Goal: Task Accomplishment & Management: Manage account settings

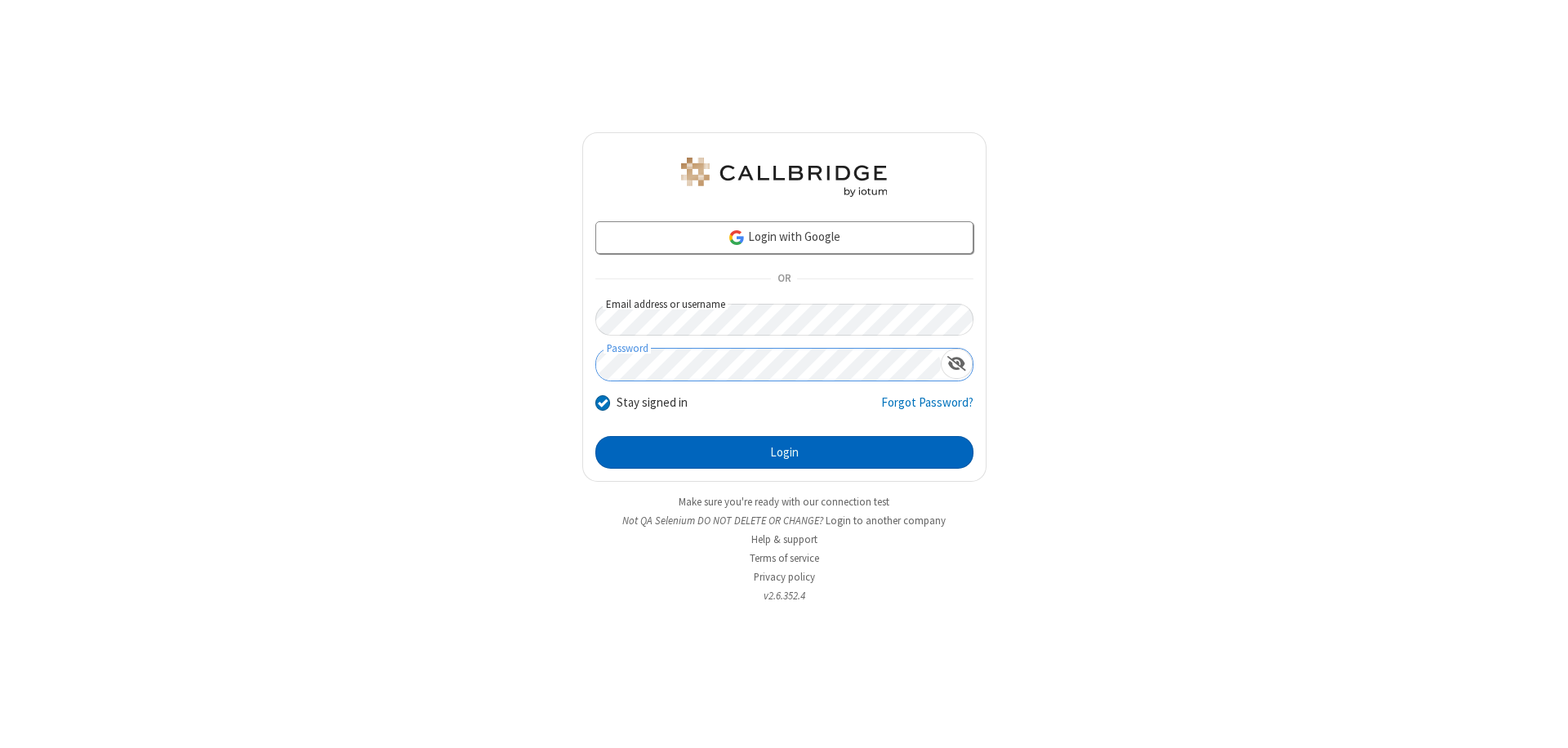
click at [784, 452] on button "Login" at bounding box center [784, 452] width 378 height 33
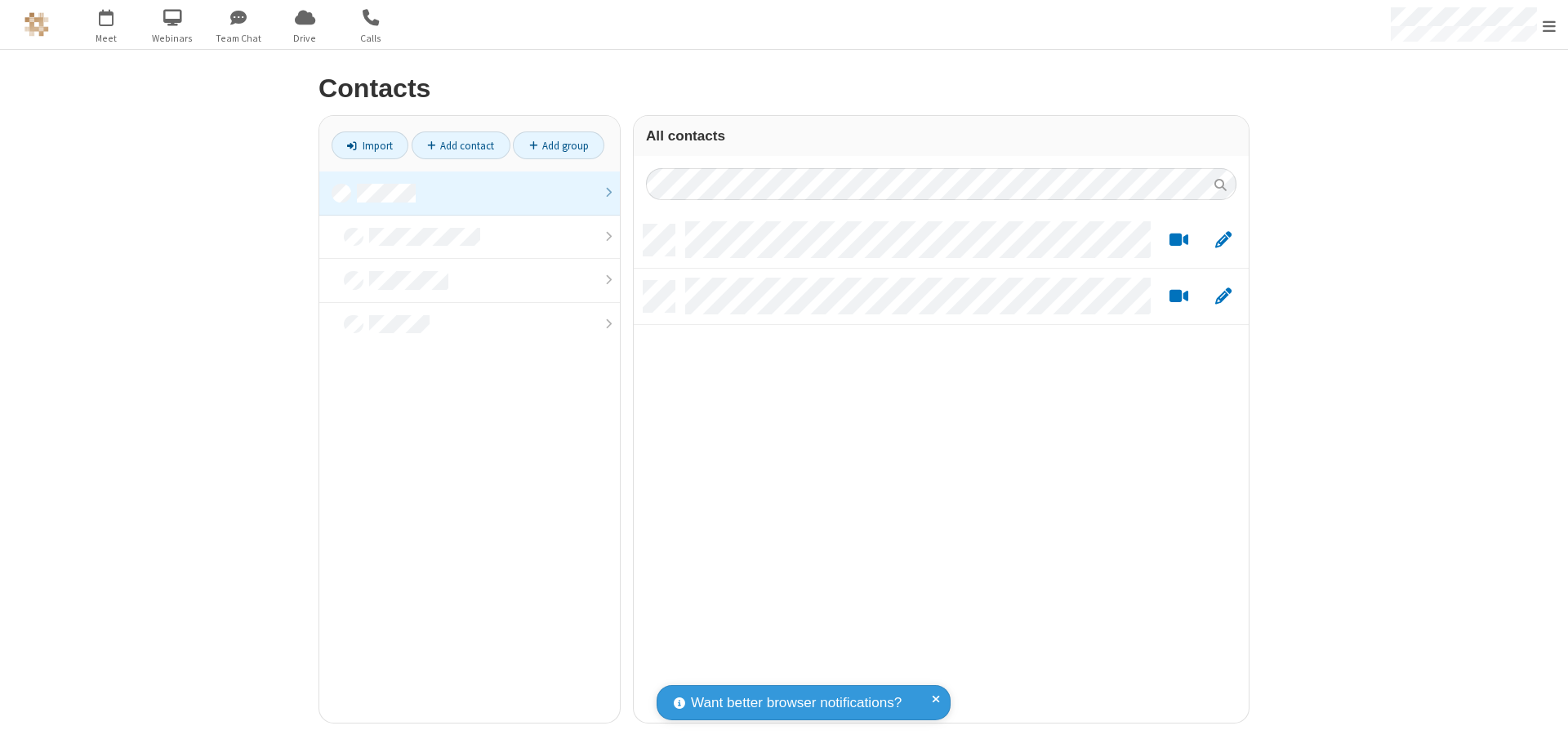
scroll to position [498, 602]
click at [470, 192] on link at bounding box center [470, 193] width 301 height 44
click at [558, 146] on link "Add group" at bounding box center [558, 146] width 92 height 28
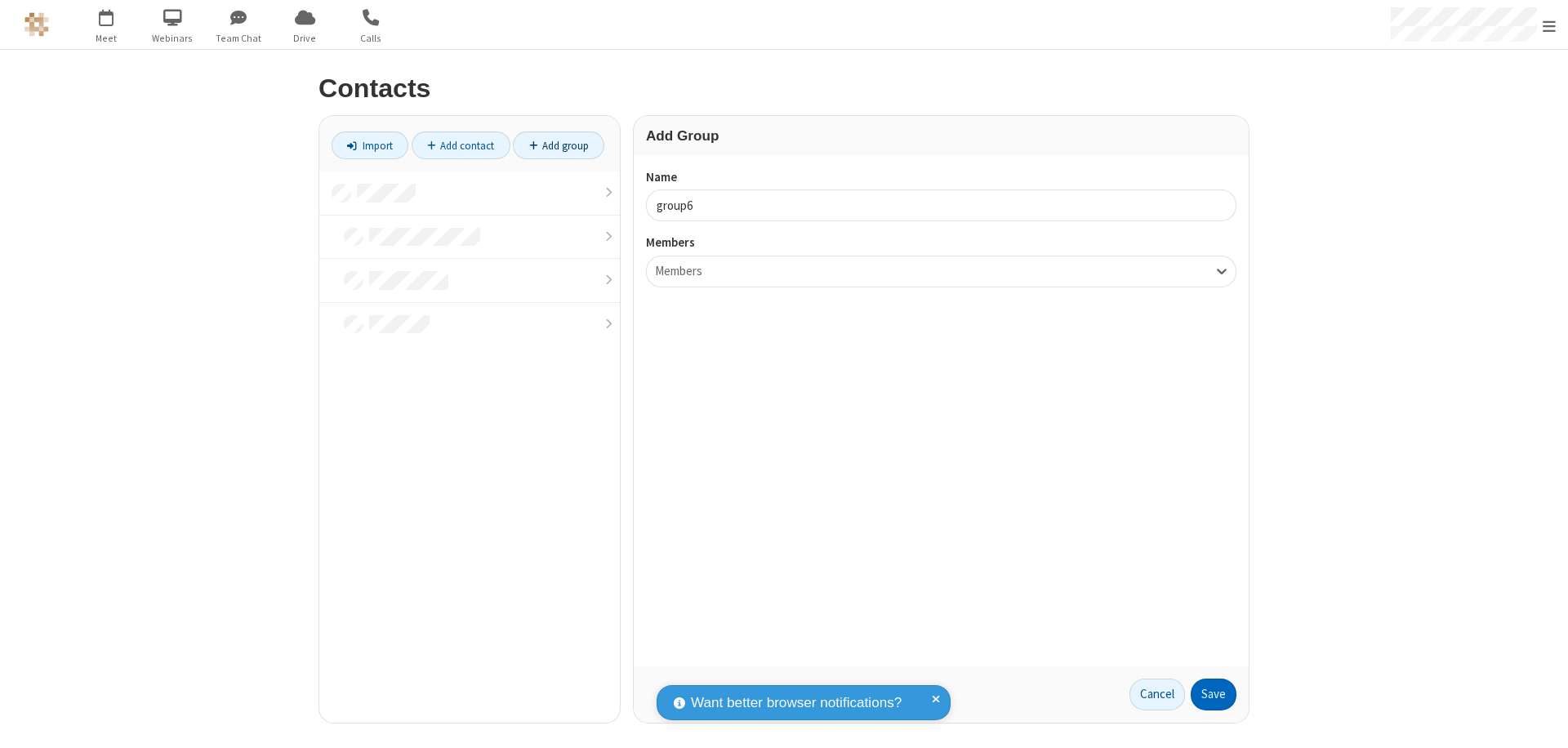
type input "group6"
click at [1213, 694] on button "Save" at bounding box center [1213, 695] width 46 height 33
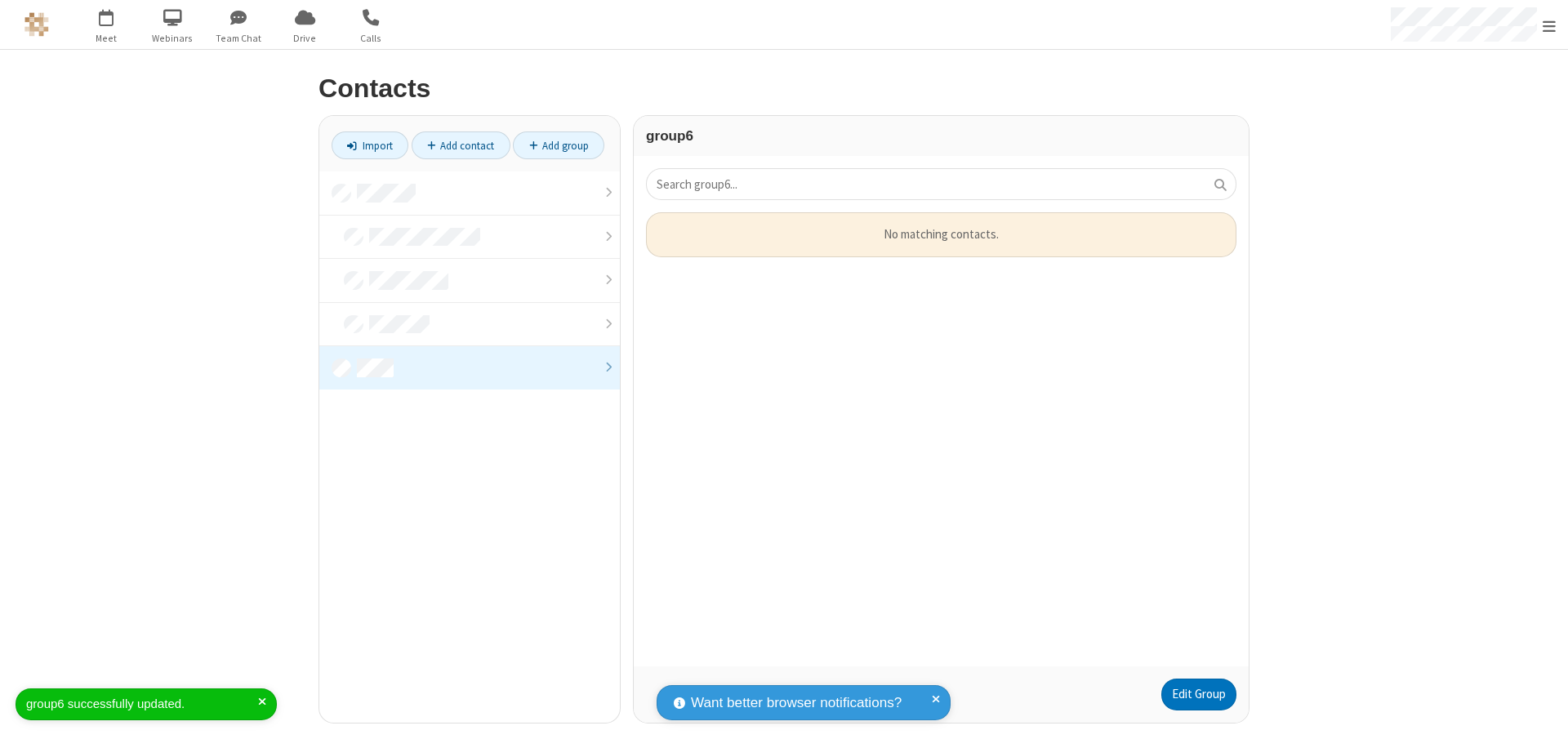
scroll to position [13, 13]
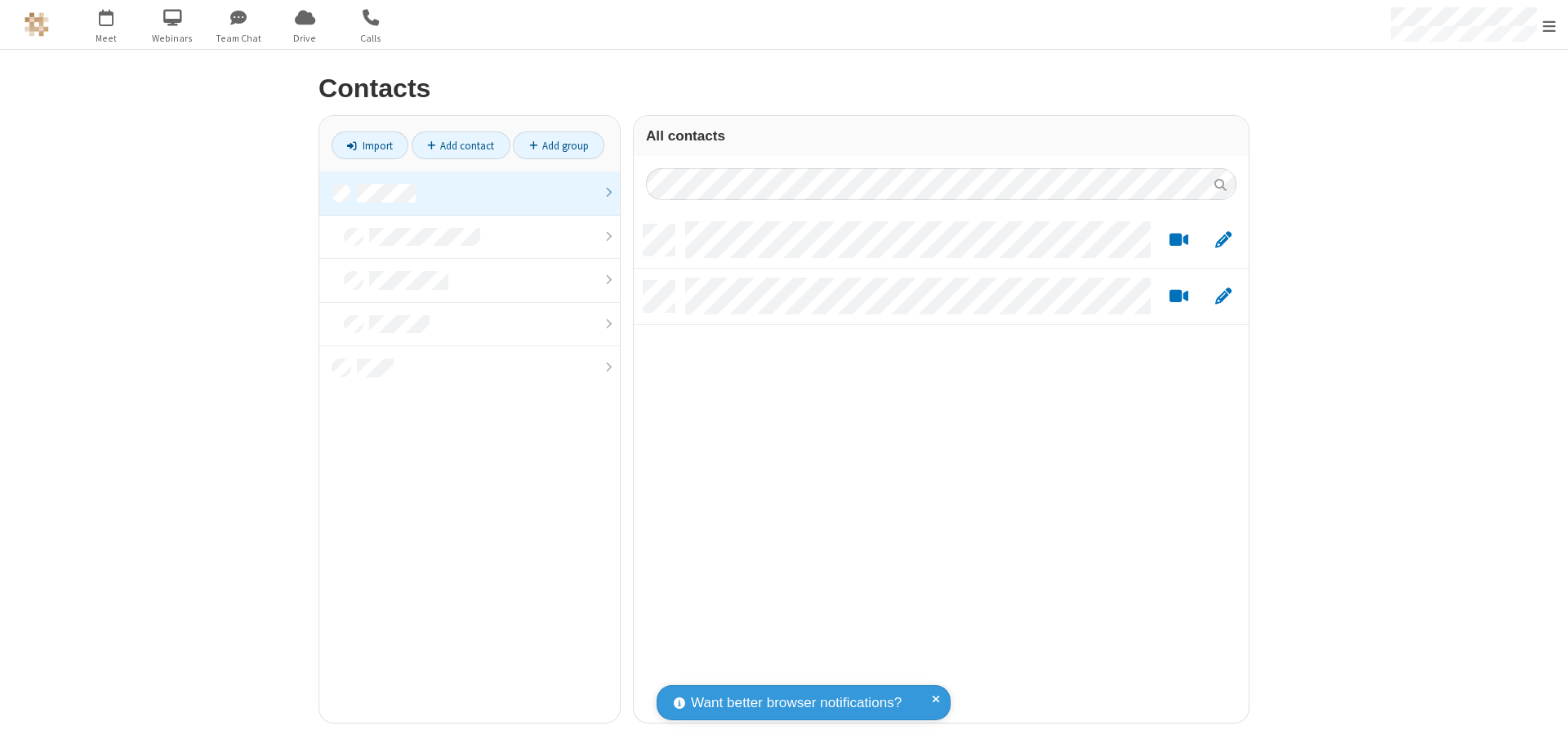
scroll to position [498, 602]
click at [470, 192] on link at bounding box center [470, 193] width 301 height 44
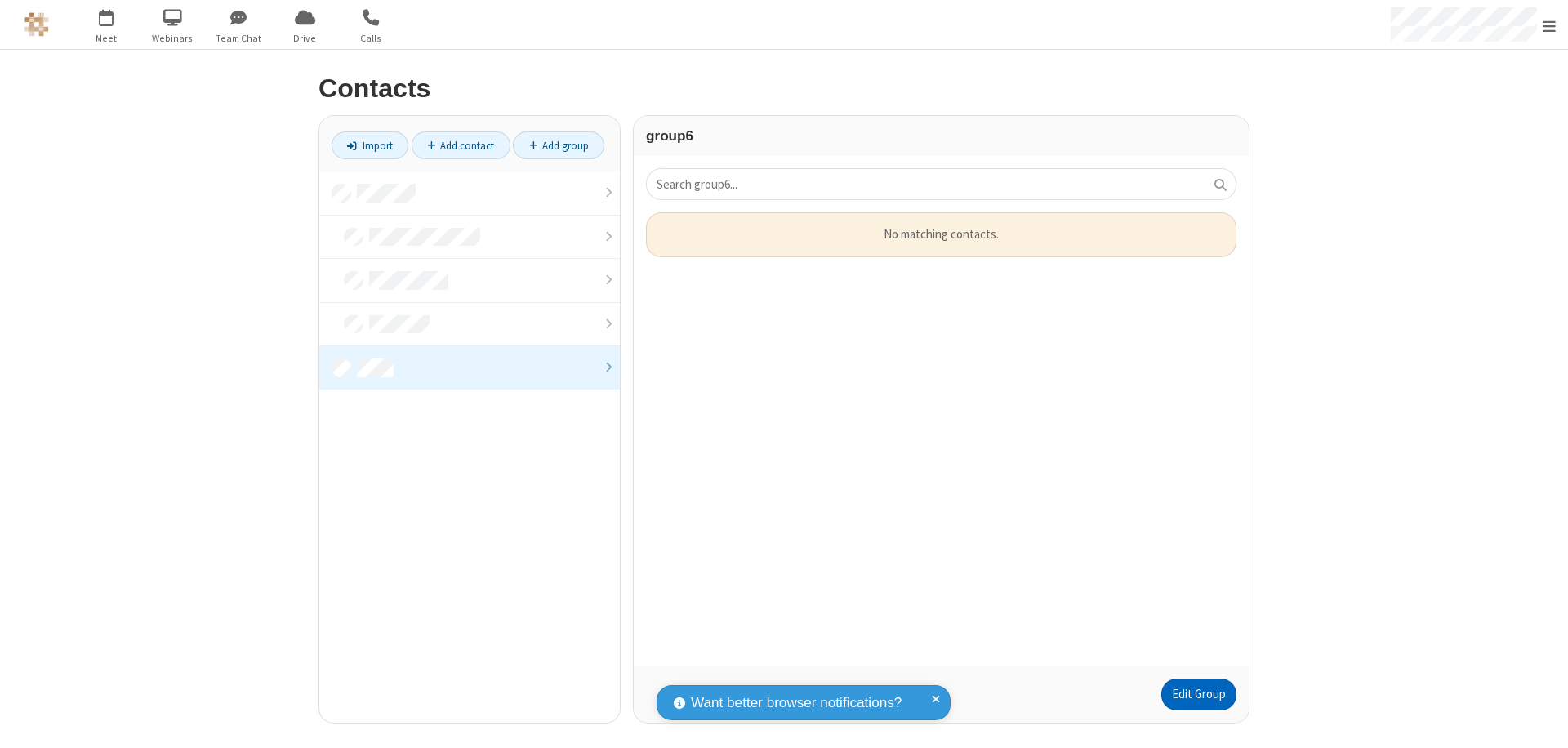
click at [1198, 694] on link "Edit Group" at bounding box center [1198, 695] width 75 height 33
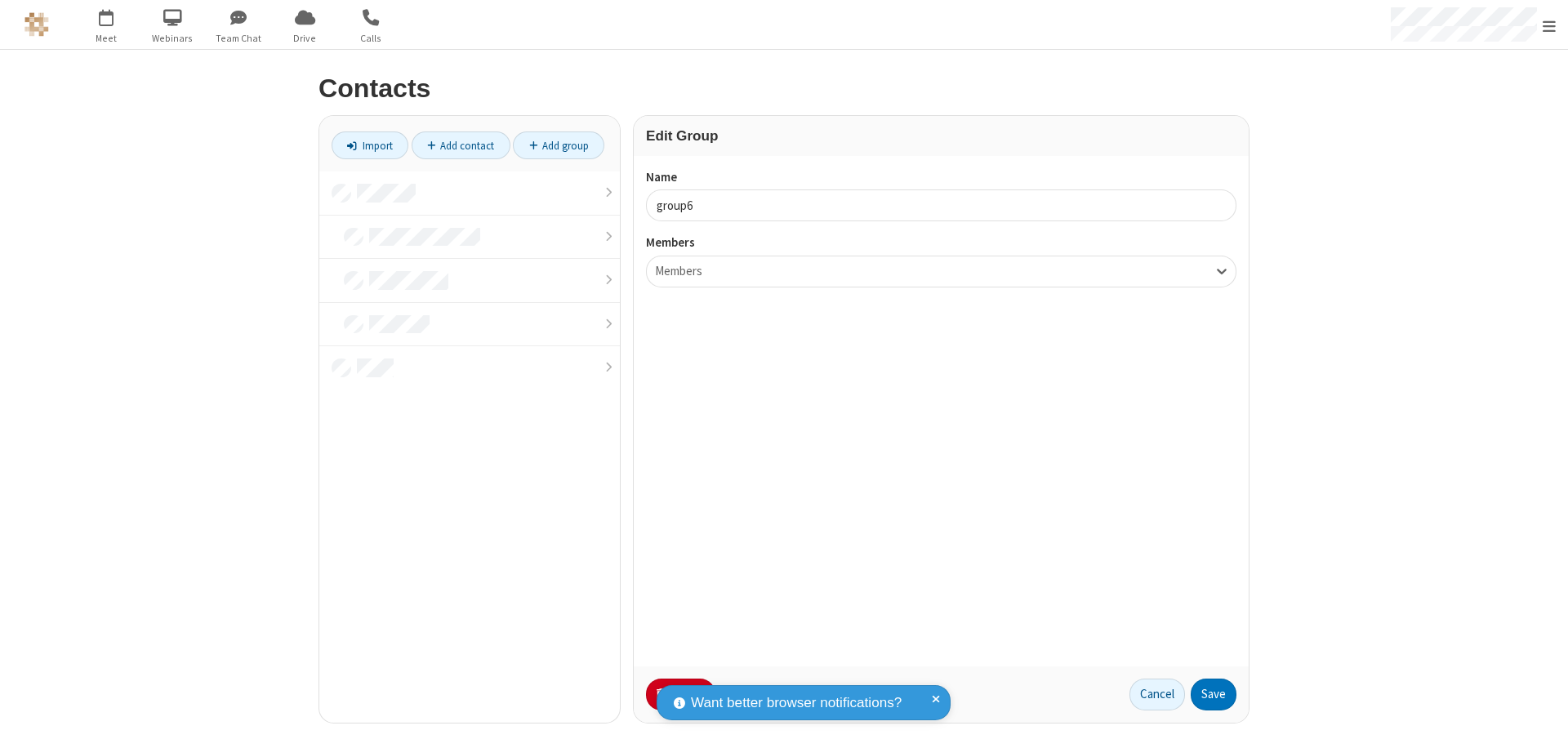
click at [0, 0] on button "No Thanks" at bounding box center [0, 0] width 0 height 0
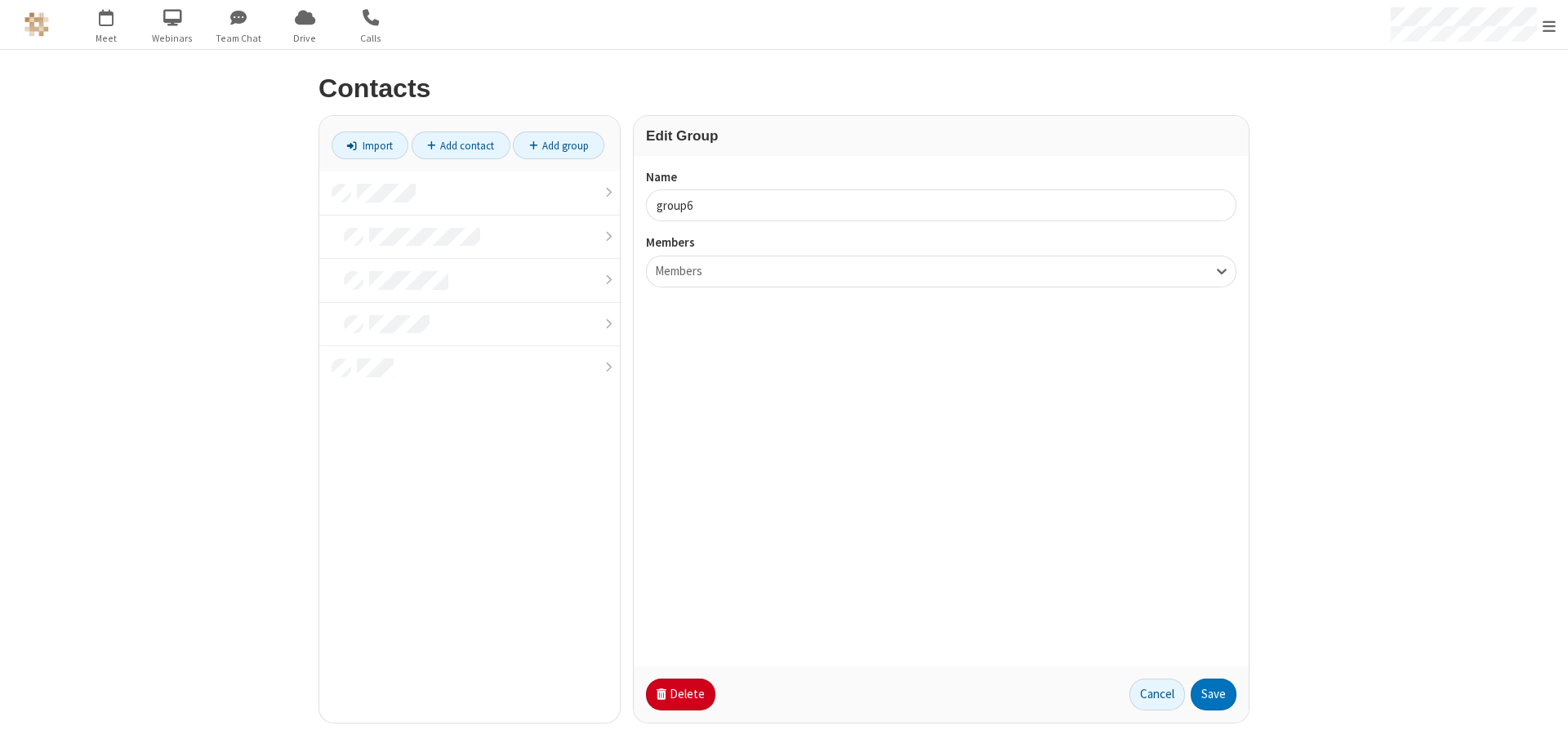
click at [679, 694] on button "Delete" at bounding box center [681, 695] width 69 height 33
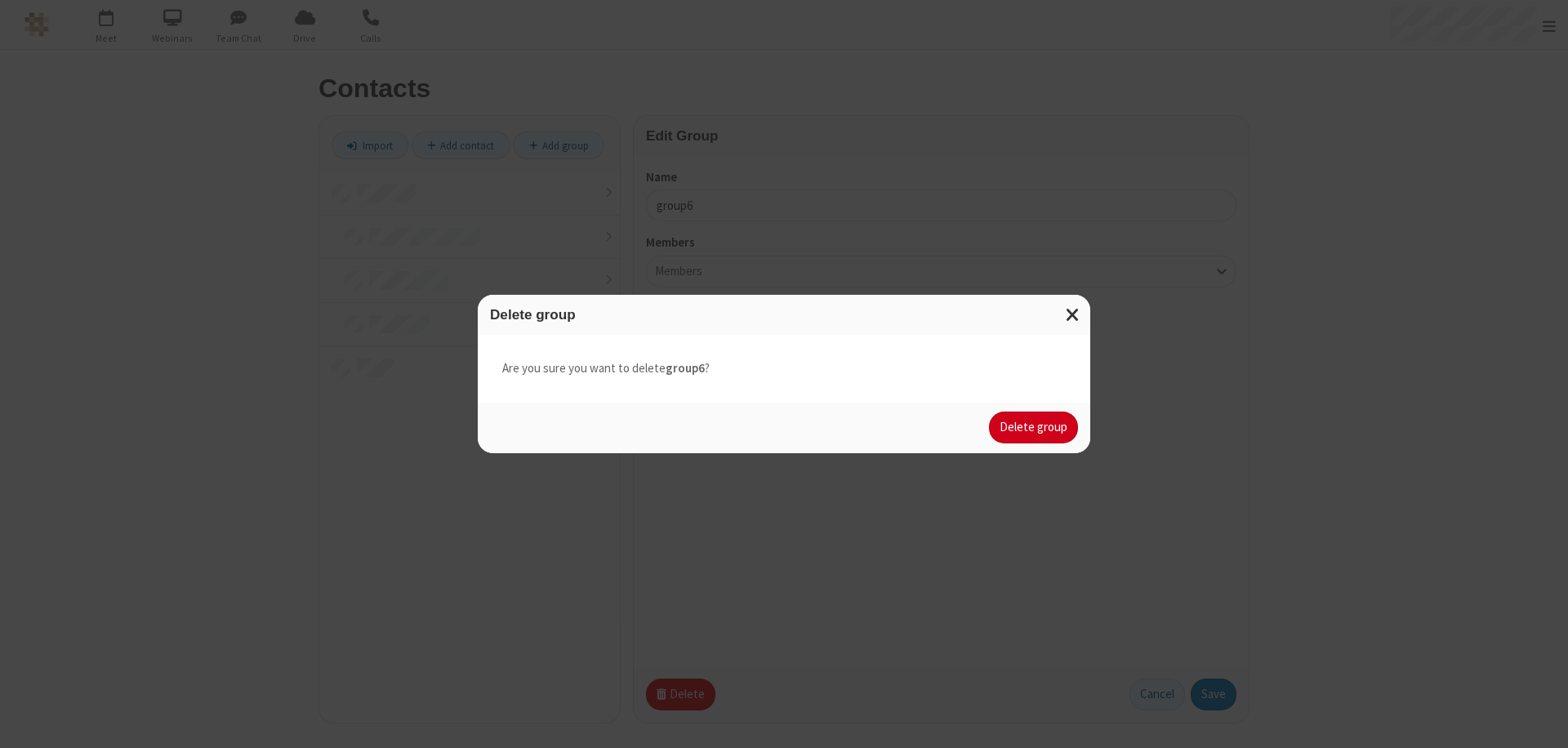
click at [1034, 427] on button "Delete group" at bounding box center [1033, 428] width 89 height 33
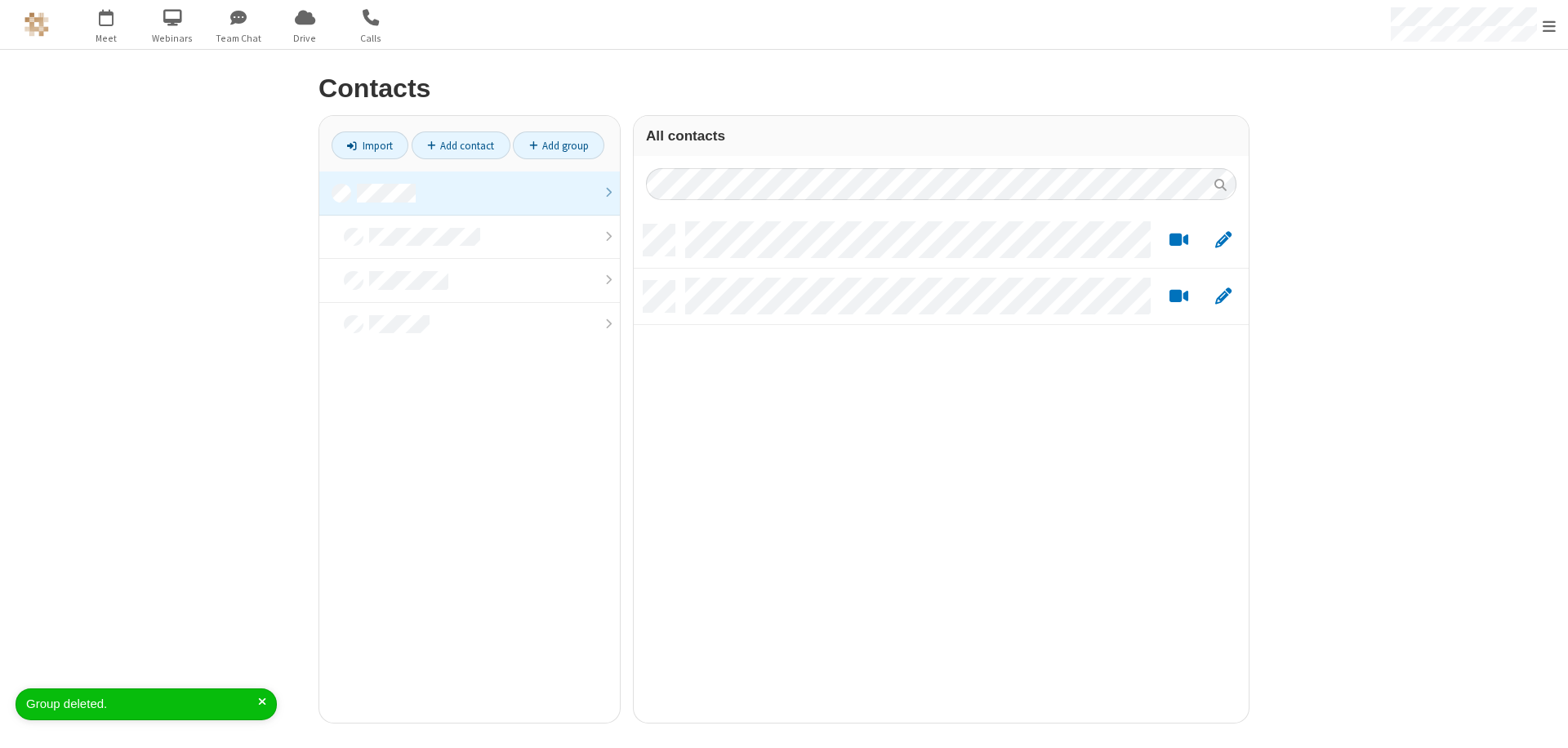
scroll to position [498, 602]
